Goal: Navigation & Orientation: Find specific page/section

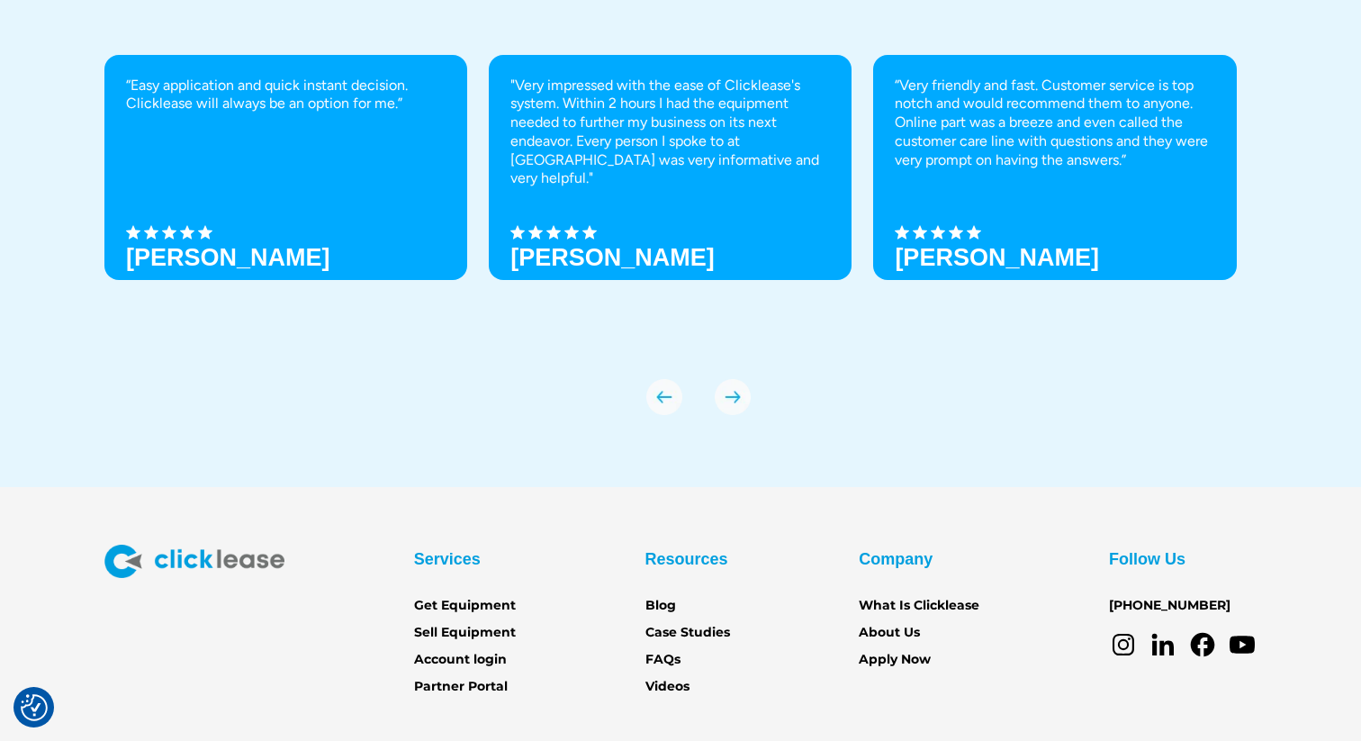
scroll to position [6180, 0]
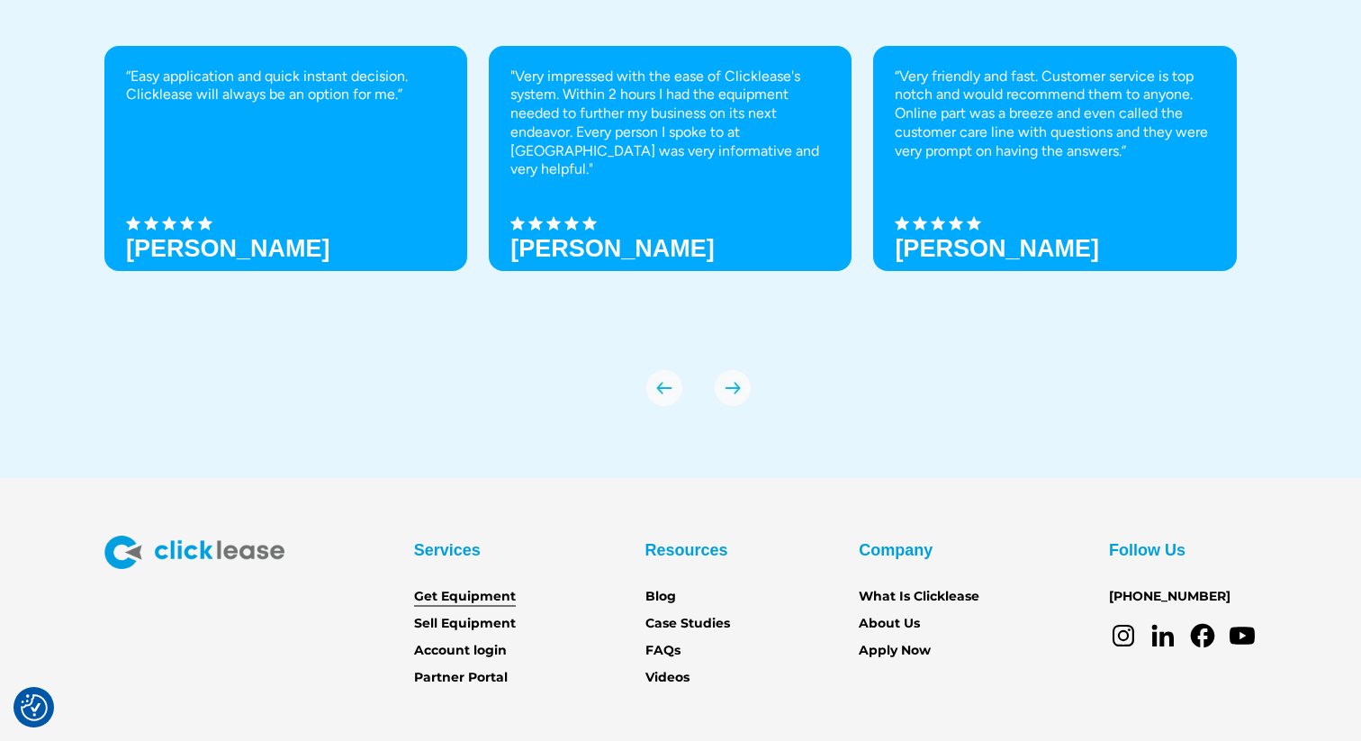
click at [469, 598] on link "Get Equipment" at bounding box center [465, 597] width 102 height 20
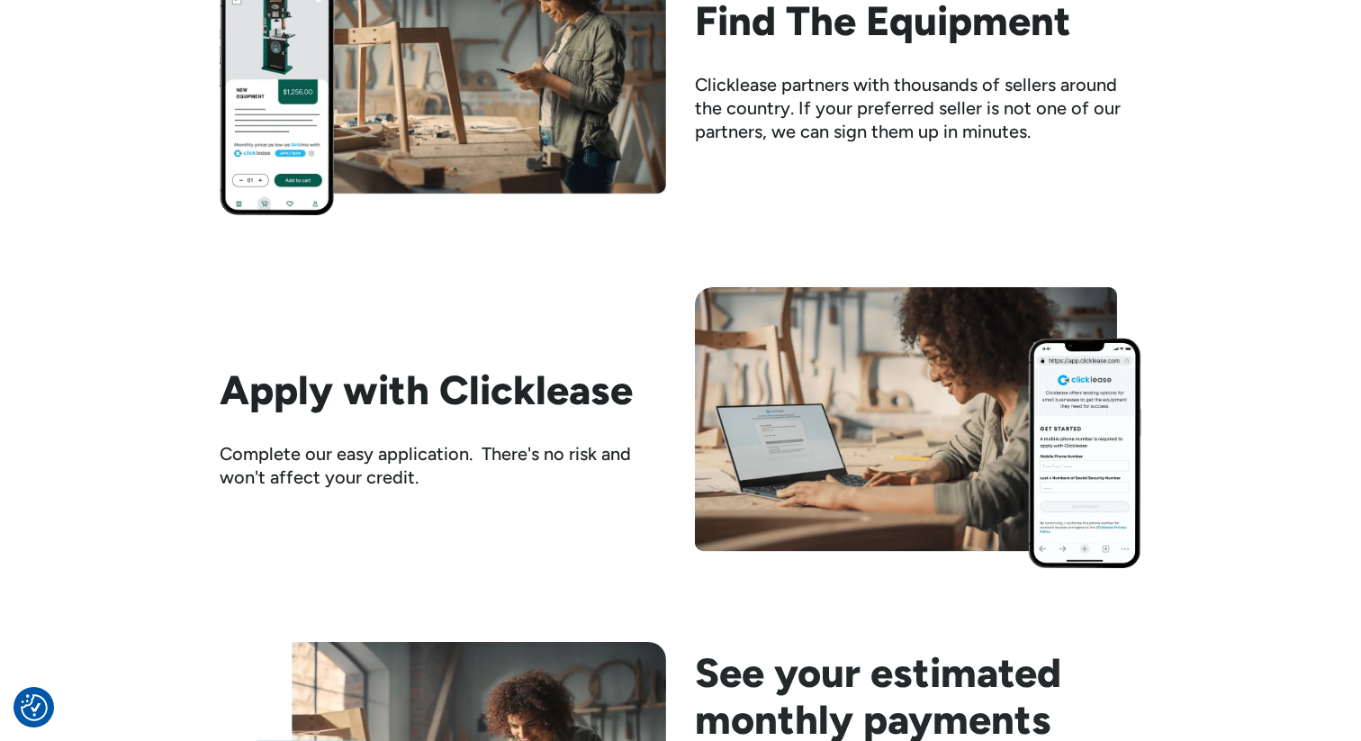
scroll to position [1892, 0]
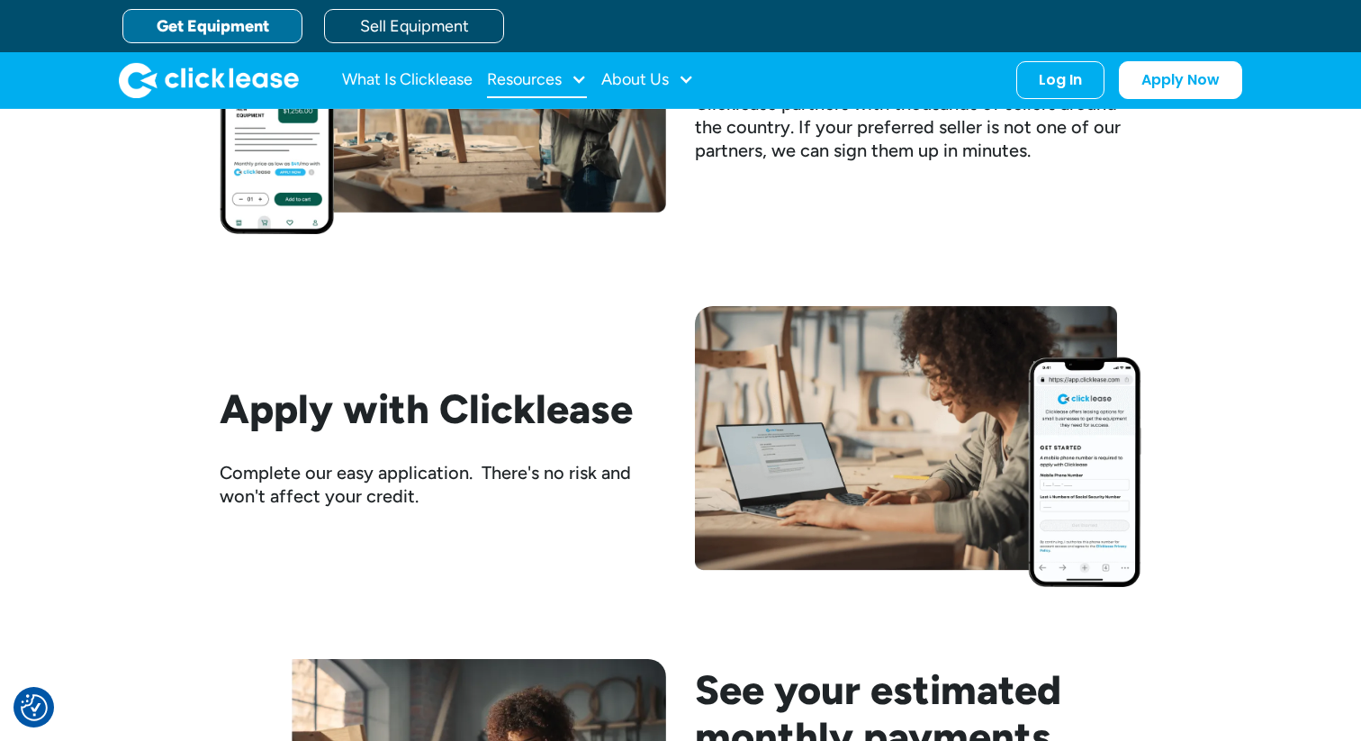
click at [577, 78] on div at bounding box center [579, 79] width 16 height 16
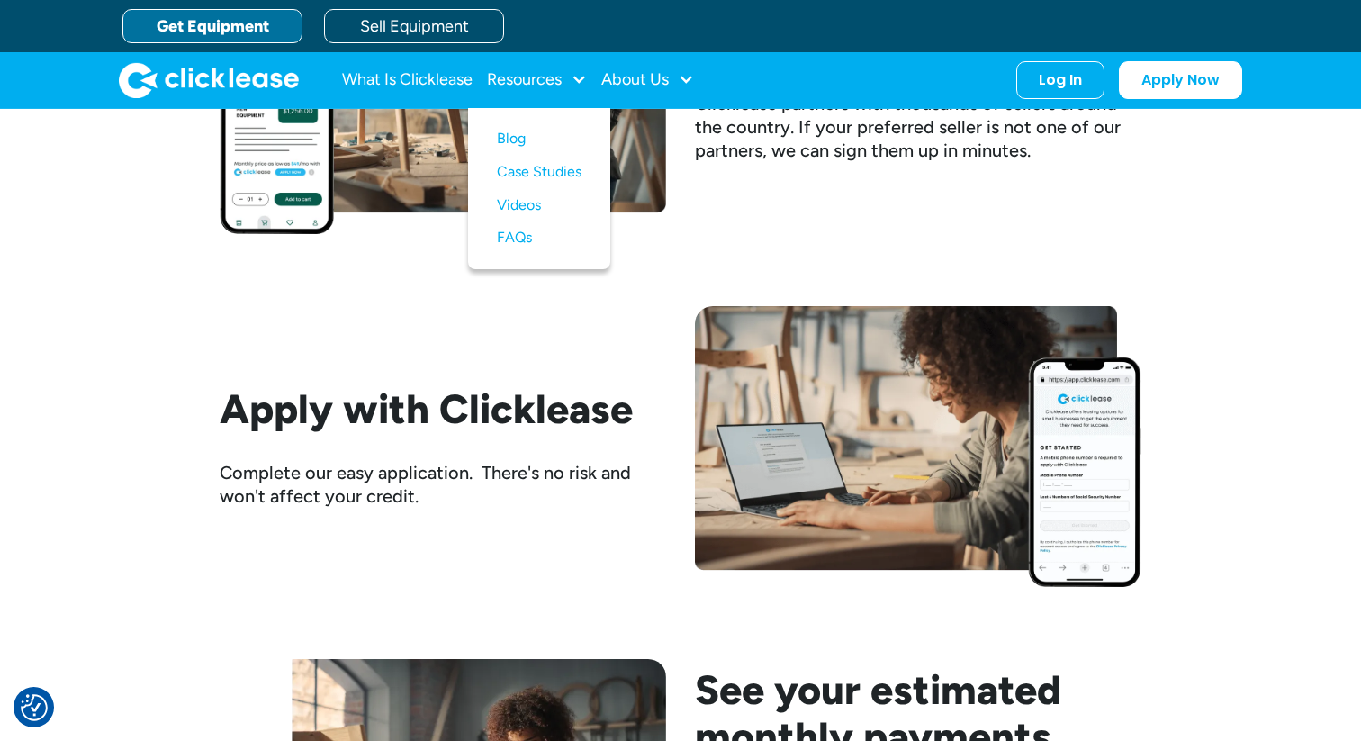
click at [254, 22] on link "Get Equipment" at bounding box center [212, 26] width 180 height 34
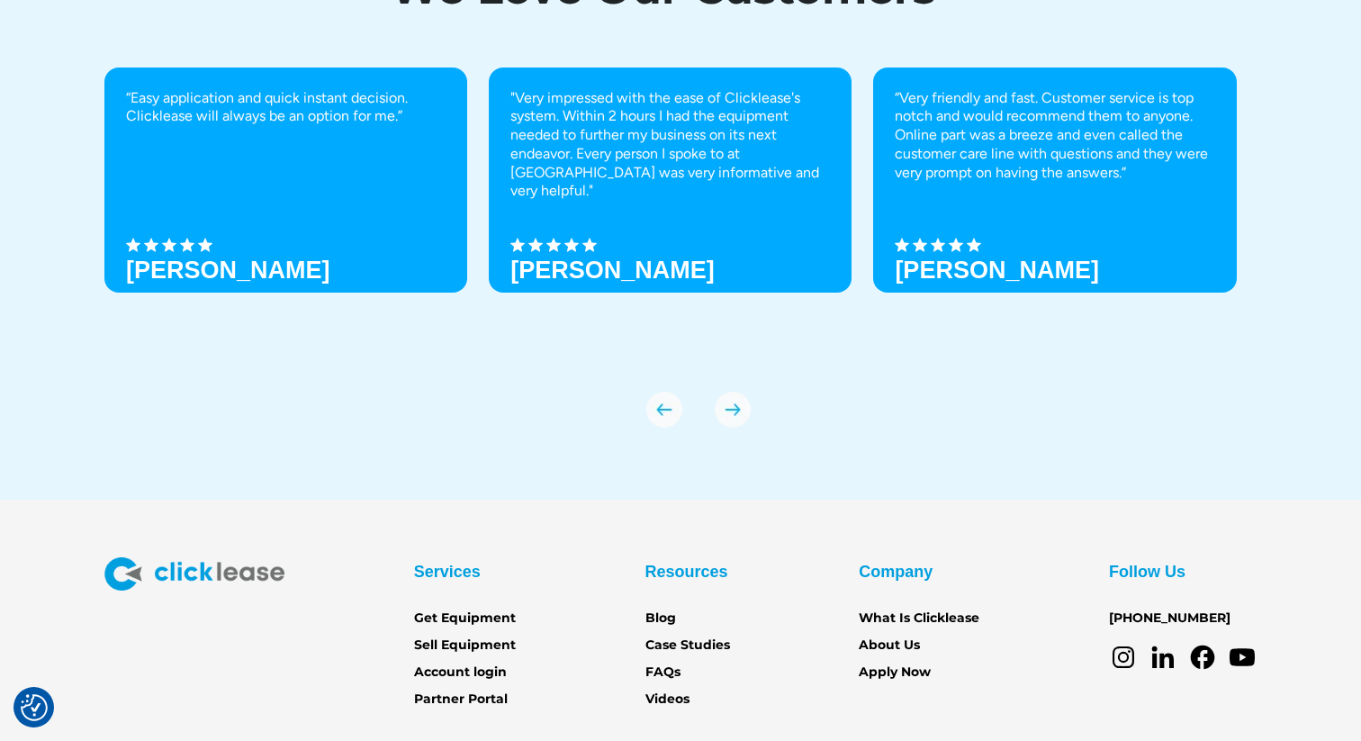
scroll to position [6272, 0]
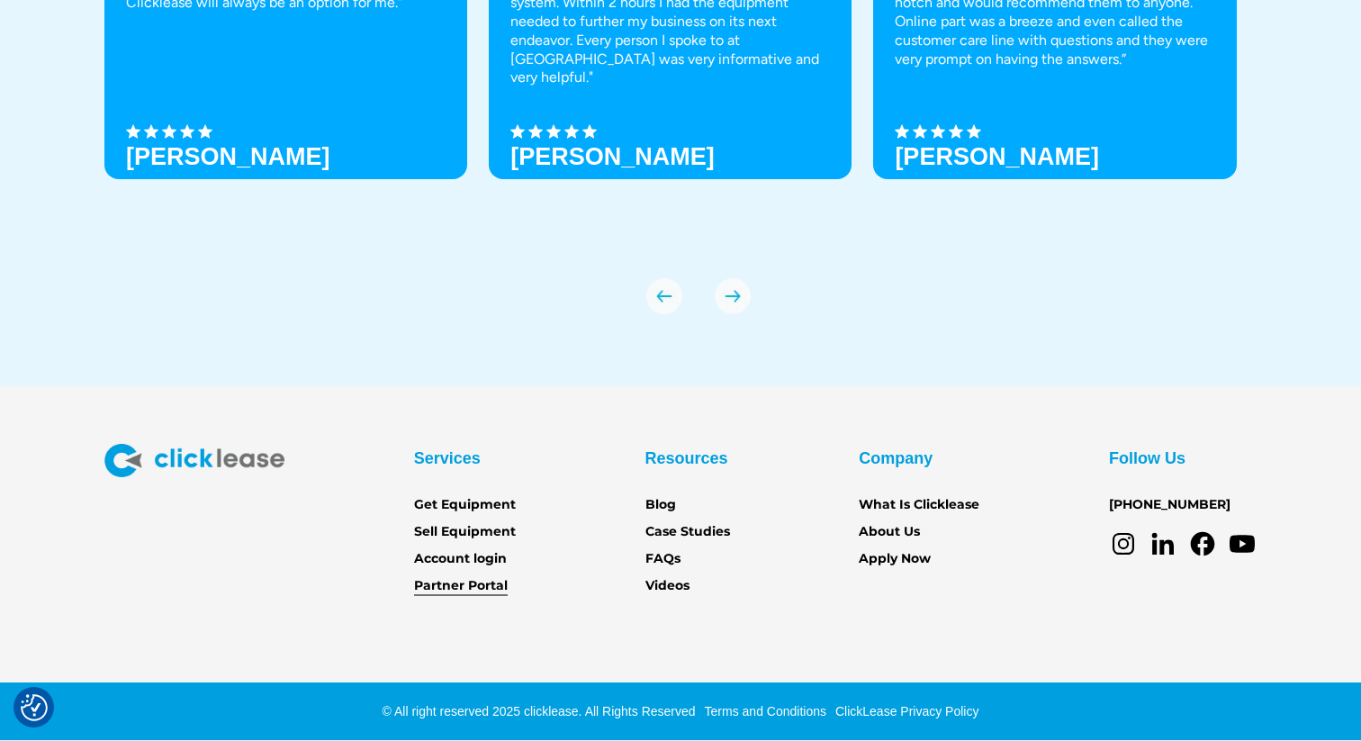
click at [450, 585] on link "Partner Portal" at bounding box center [461, 586] width 94 height 20
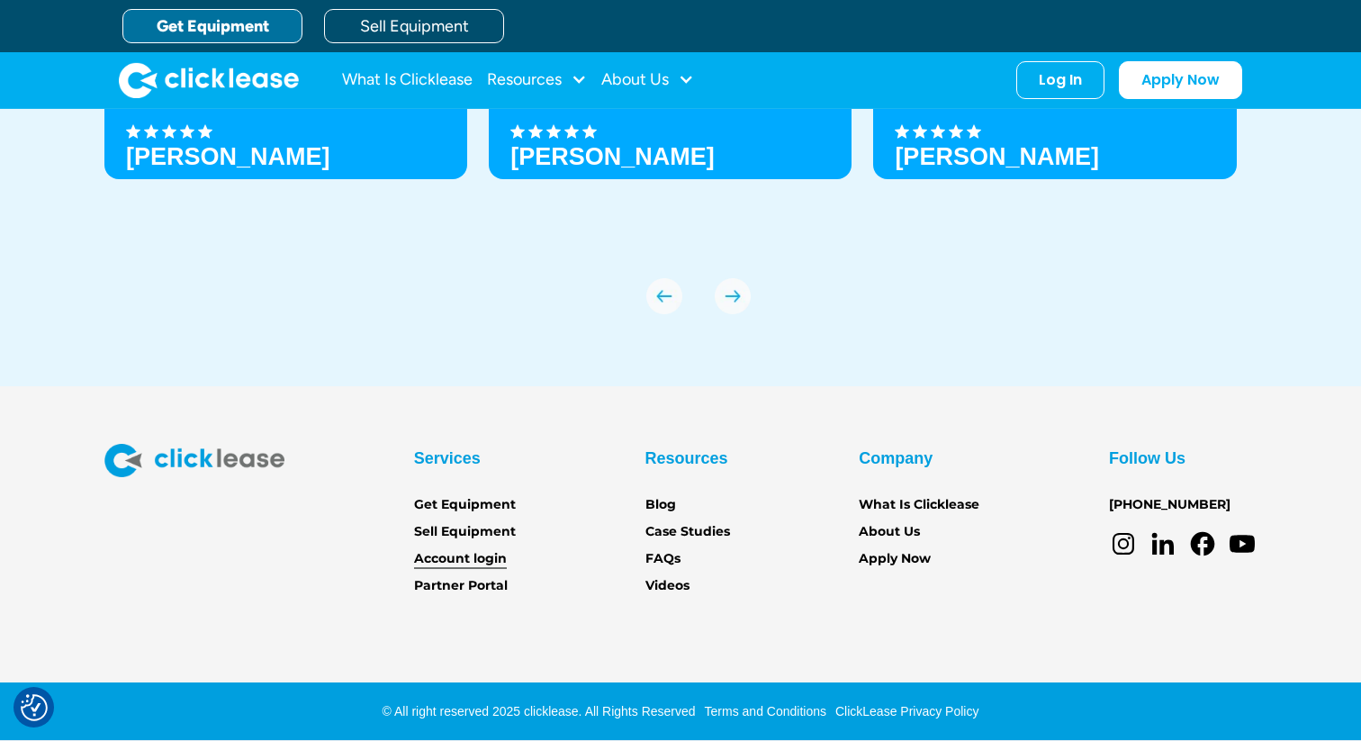
click at [460, 558] on link "Account login" at bounding box center [460, 559] width 93 height 20
